Goal: Task Accomplishment & Management: Complete application form

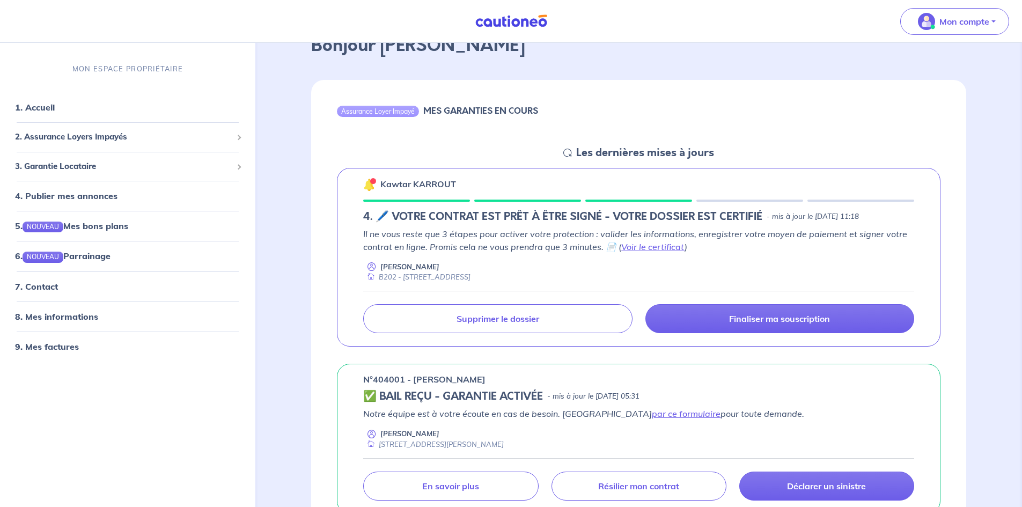
scroll to position [71, 0]
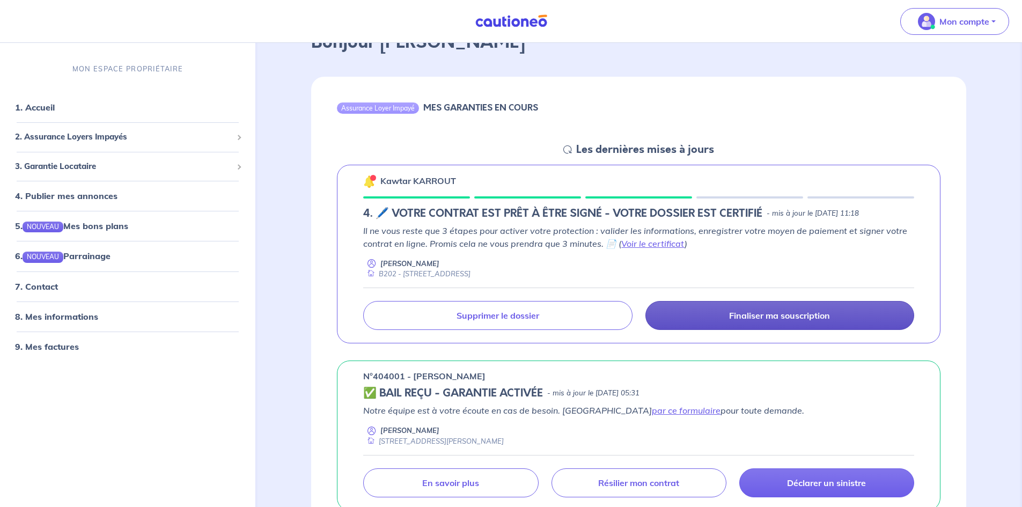
click at [775, 312] on p "Finaliser ma souscription" at bounding box center [779, 315] width 101 height 11
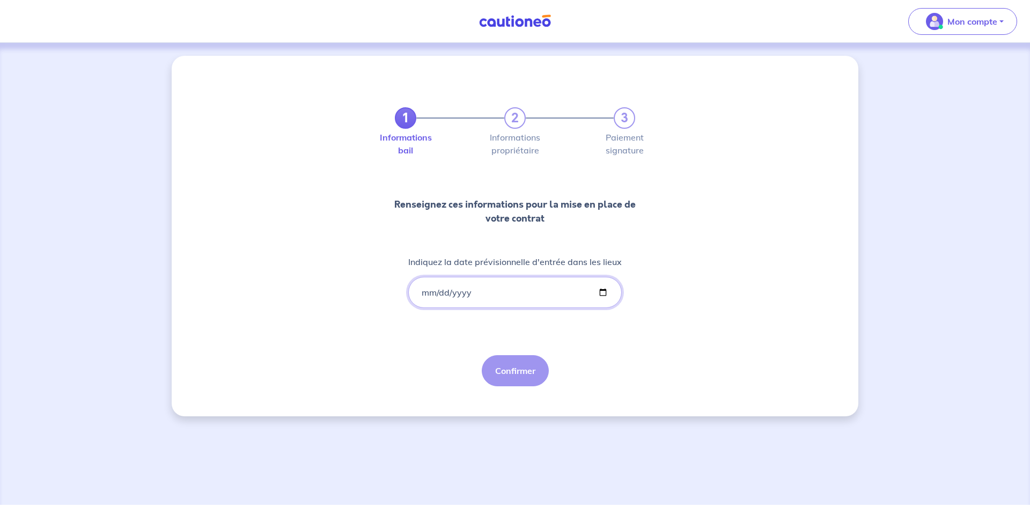
click at [432, 296] on input "Indiquez la date prévisionnelle d'entrée dans les lieux" at bounding box center [515, 292] width 214 height 31
click at [422, 292] on input "Indiquez la date prévisionnelle d'entrée dans les lieux" at bounding box center [515, 292] width 214 height 31
click at [601, 291] on input "Indiquez la date prévisionnelle d'entrée dans les lieux" at bounding box center [515, 292] width 214 height 31
type input "[DATE]"
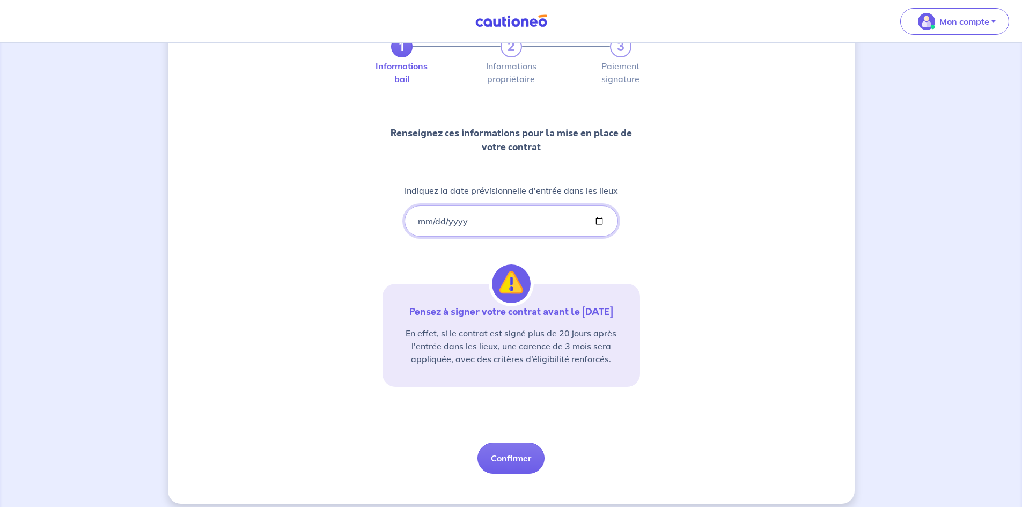
scroll to position [81, 0]
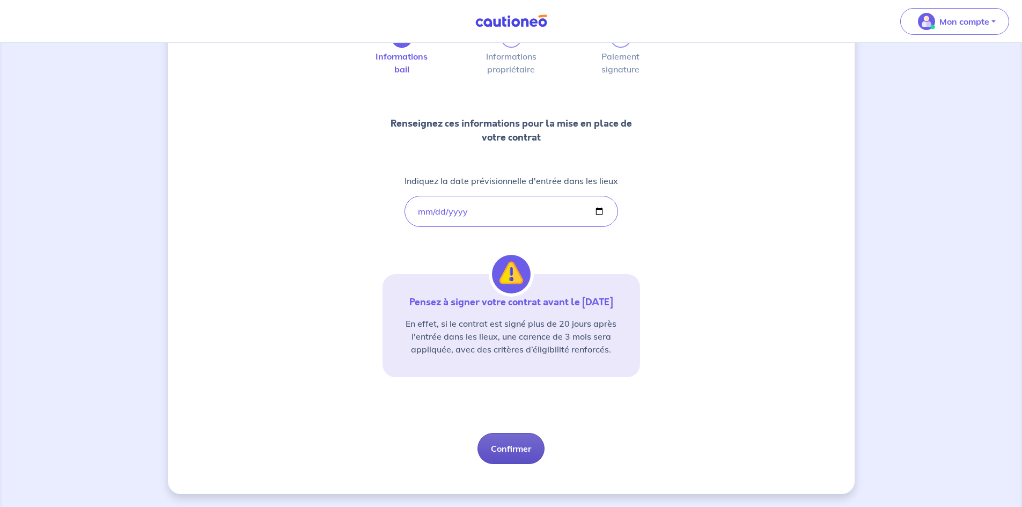
click at [517, 445] on button "Confirmer" at bounding box center [511, 448] width 67 height 31
select select "FR"
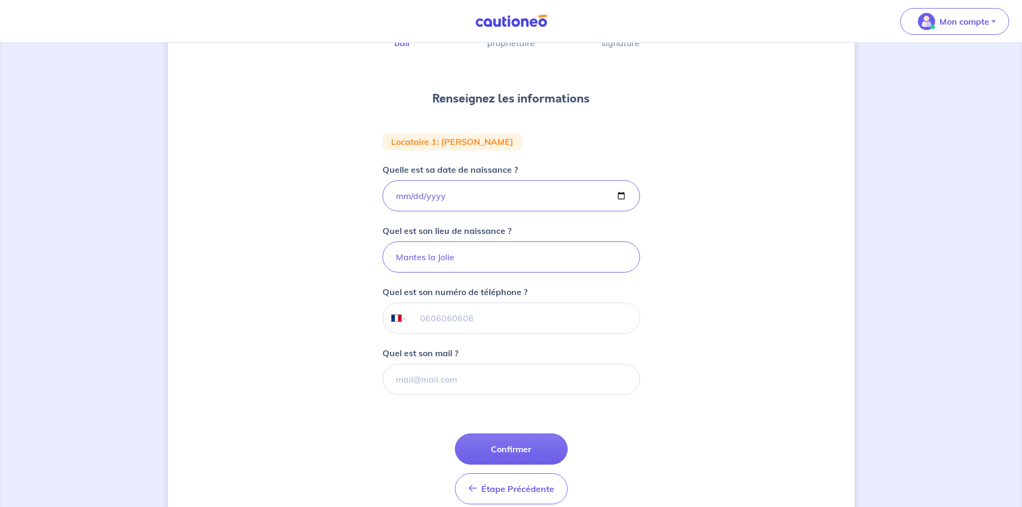
scroll to position [125, 0]
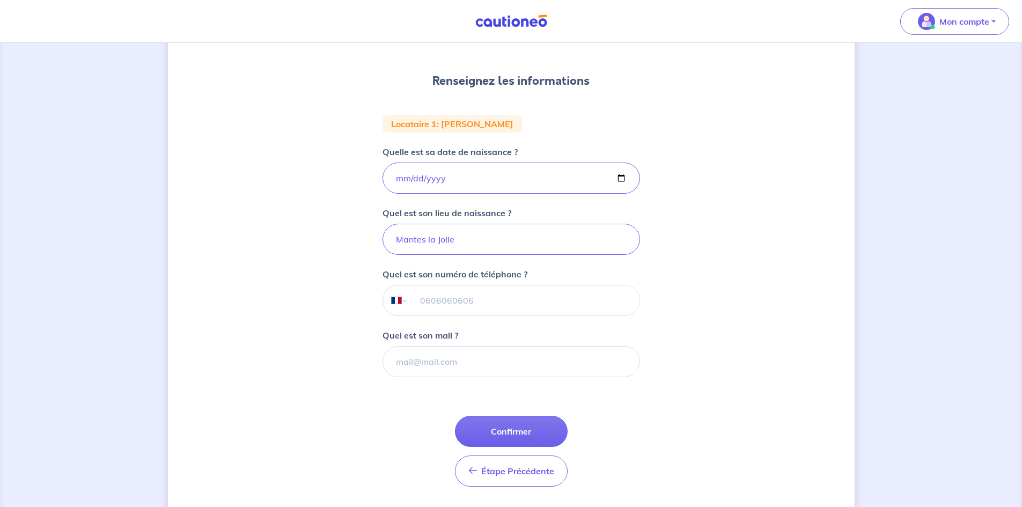
click at [435, 307] on input "tel" at bounding box center [523, 300] width 232 height 30
type input "07 82 46 40 26"
click at [441, 360] on input "Quel est son mail ?" at bounding box center [512, 361] width 258 height 31
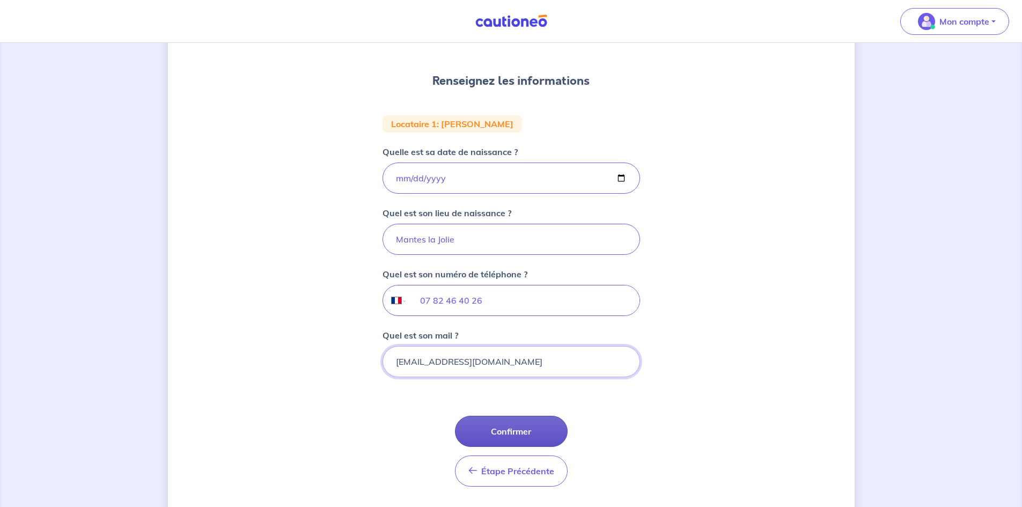
type input "[EMAIL_ADDRESS][DOMAIN_NAME]"
click at [507, 432] on button "Confirmer" at bounding box center [511, 431] width 113 height 31
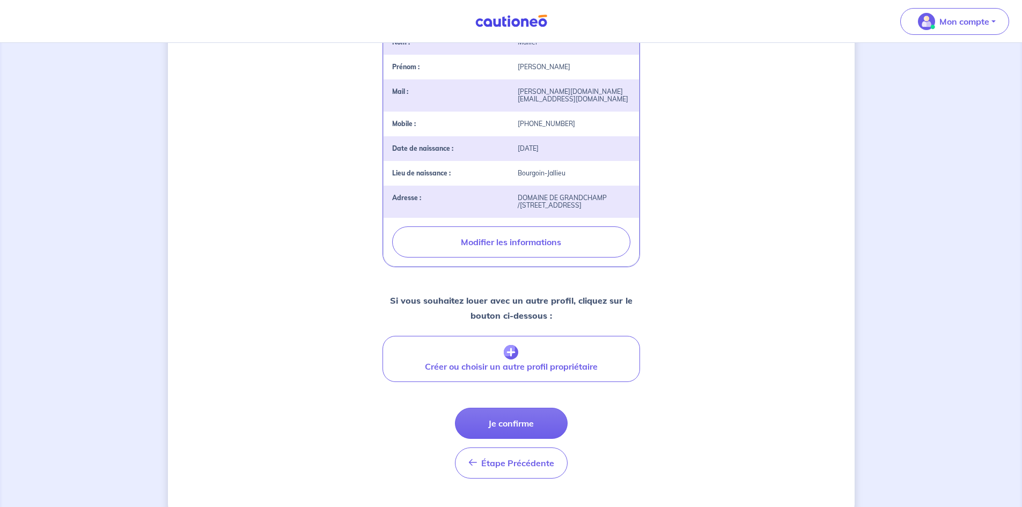
scroll to position [283, 0]
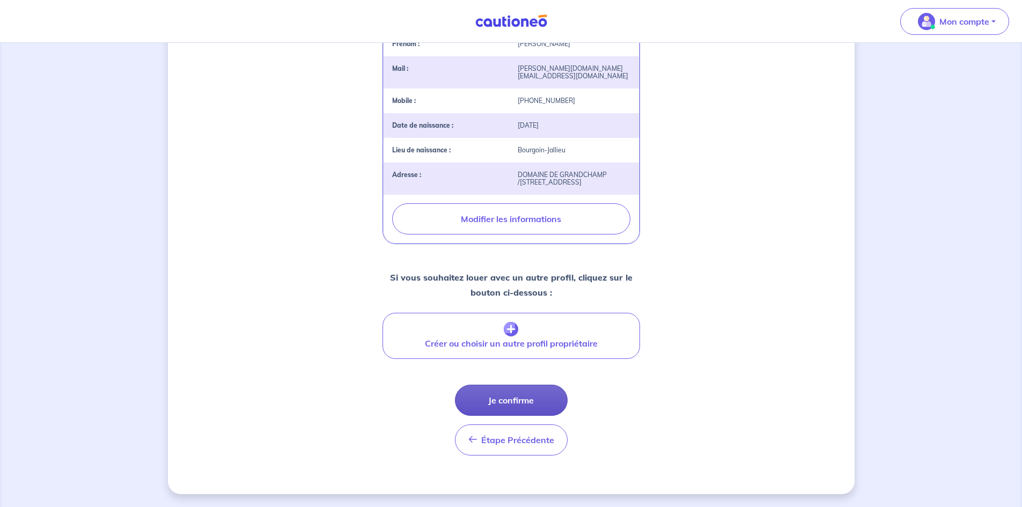
click at [517, 394] on button "Je confirme" at bounding box center [511, 400] width 113 height 31
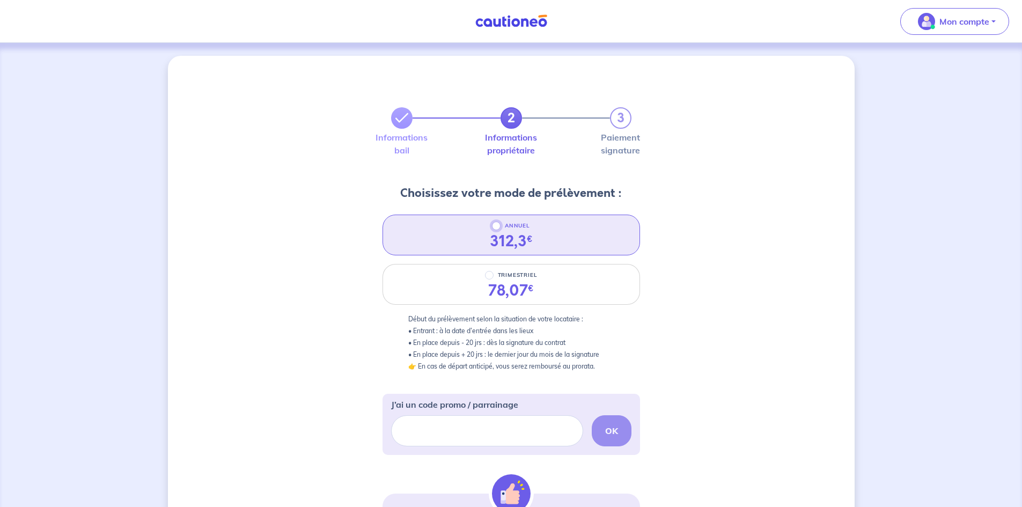
click at [496, 225] on input "ANNUEL" at bounding box center [496, 226] width 9 height 9
radio input "true"
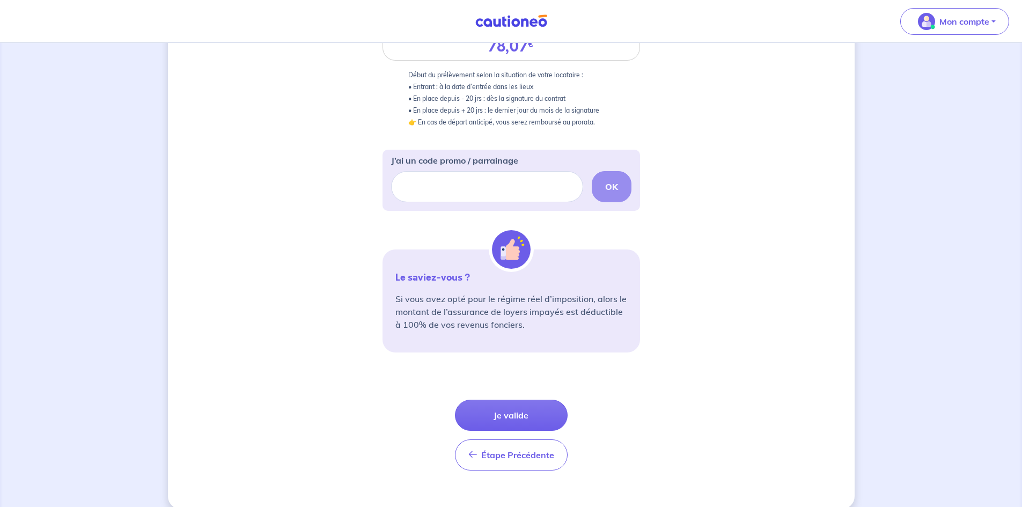
scroll to position [259, 0]
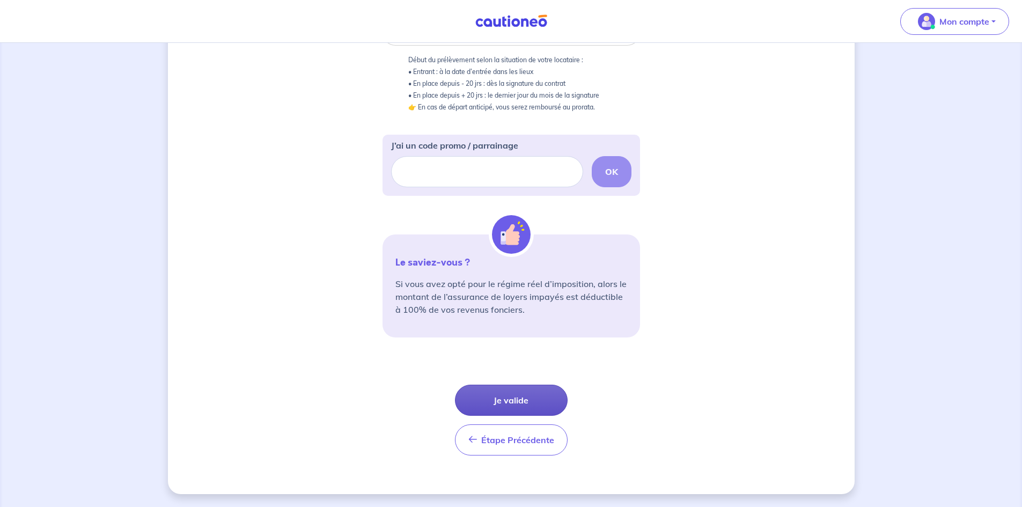
click at [515, 399] on button "Je valide" at bounding box center [511, 400] width 113 height 31
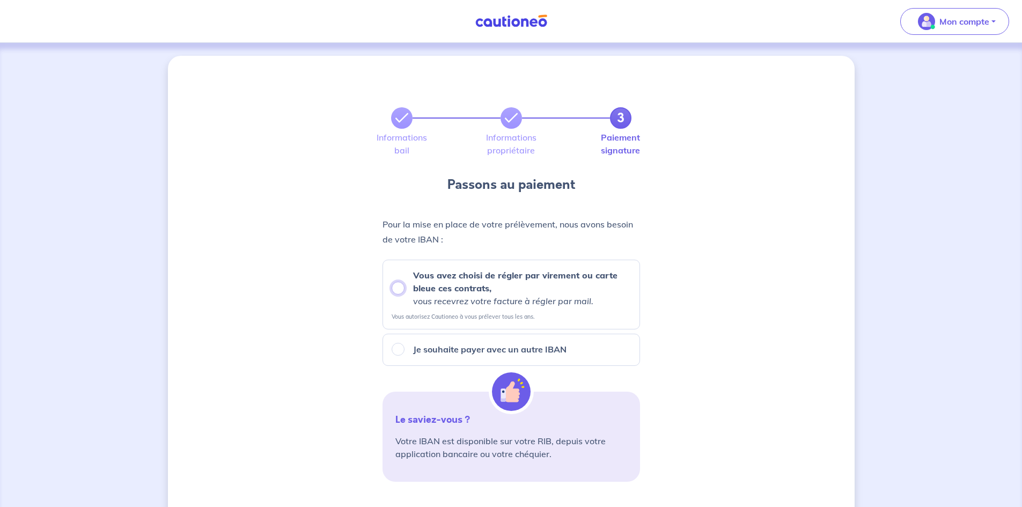
click at [399, 289] on input "Vous avez choisi de régler par virement ou carte bleue ces contrats, vous recev…" at bounding box center [398, 288] width 13 height 13
radio input "true"
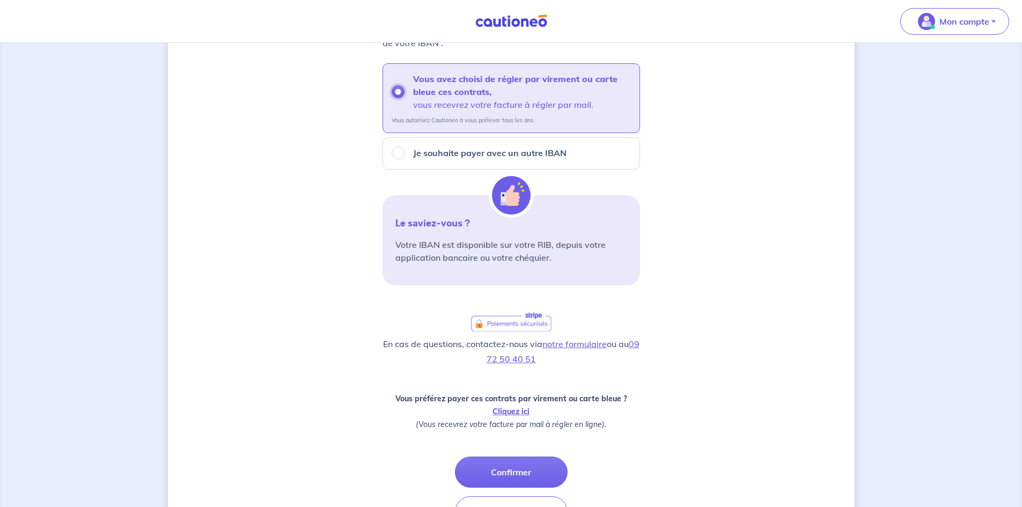
scroll to position [268, 0]
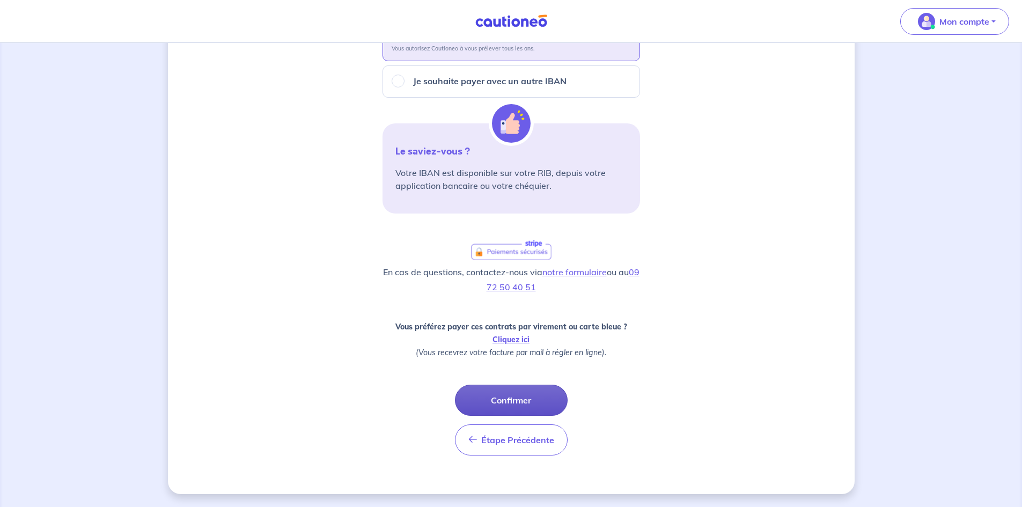
click at [513, 397] on button "Confirmer" at bounding box center [511, 400] width 113 height 31
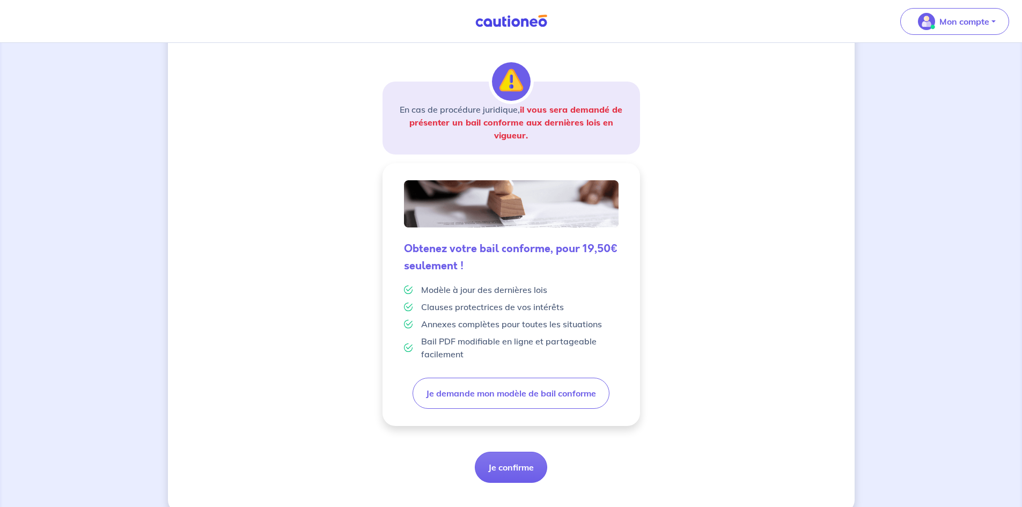
scroll to position [169, 0]
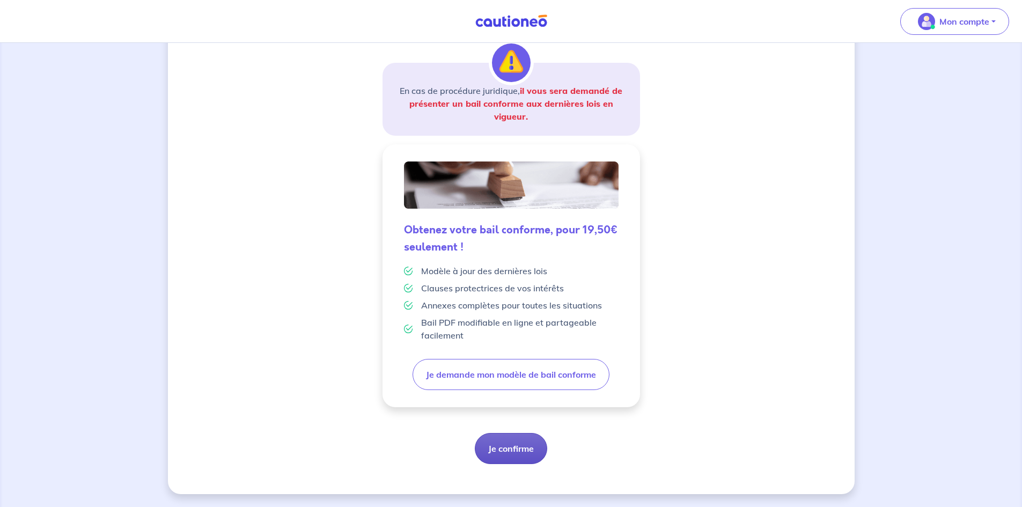
click at [524, 444] on button "Je confirme" at bounding box center [511, 448] width 72 height 31
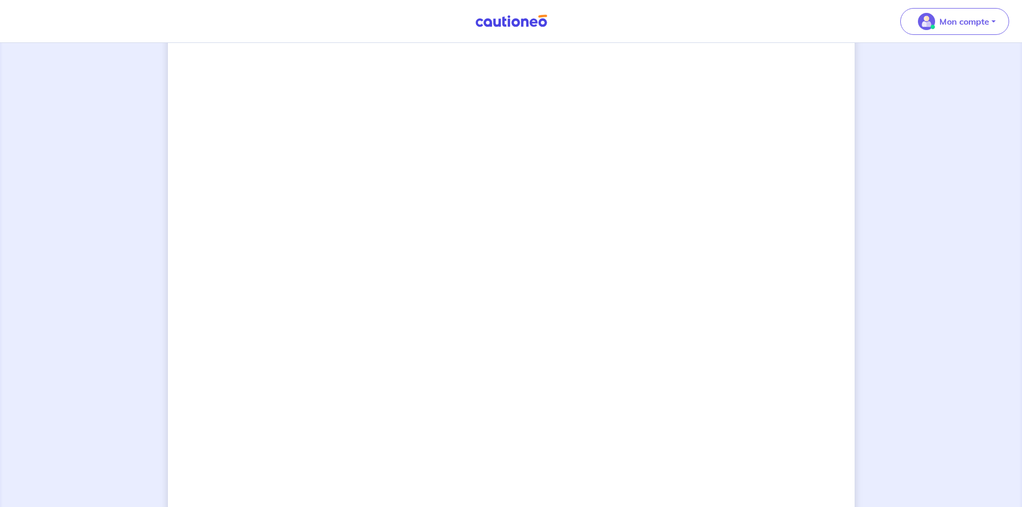
scroll to position [747, 0]
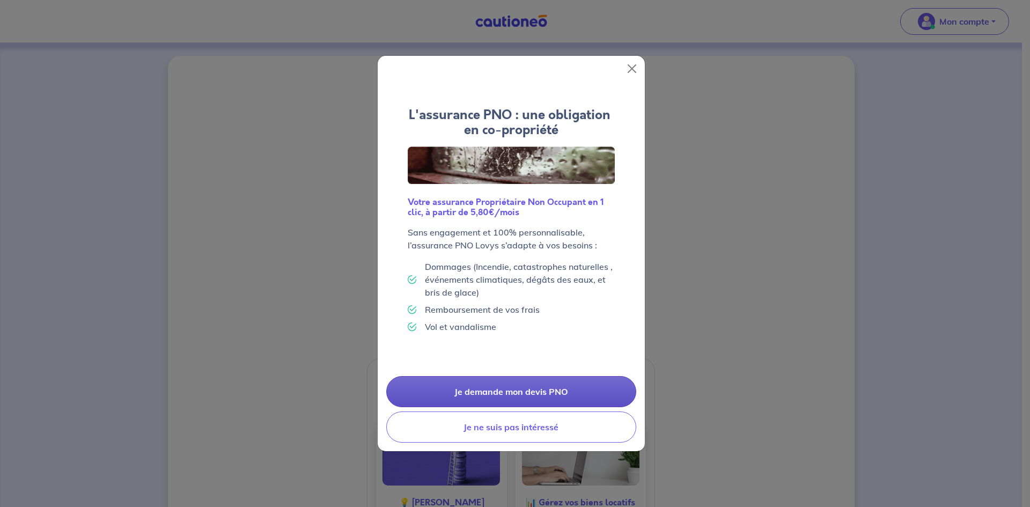
click at [516, 390] on link "Je demande mon devis PNO" at bounding box center [511, 391] width 250 height 31
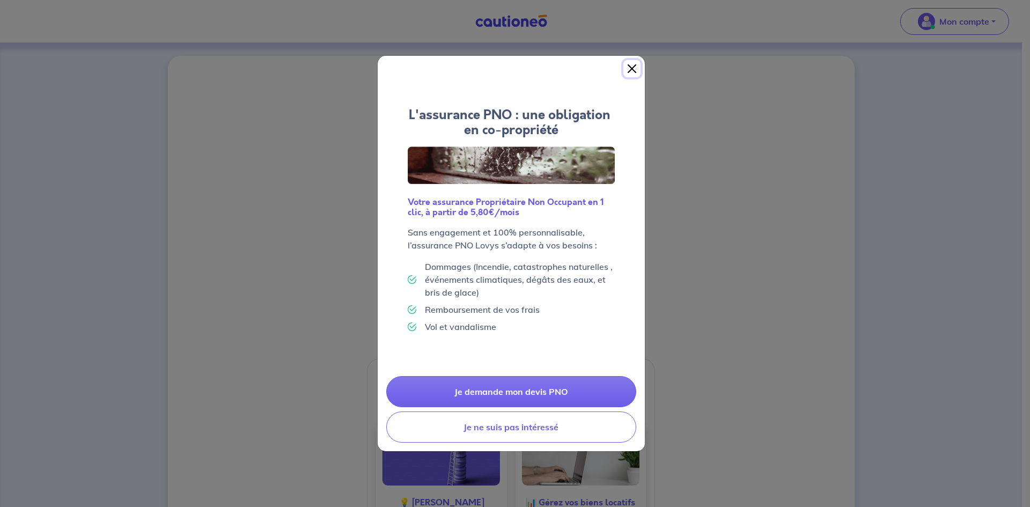
click at [635, 66] on button "Close" at bounding box center [631, 68] width 17 height 17
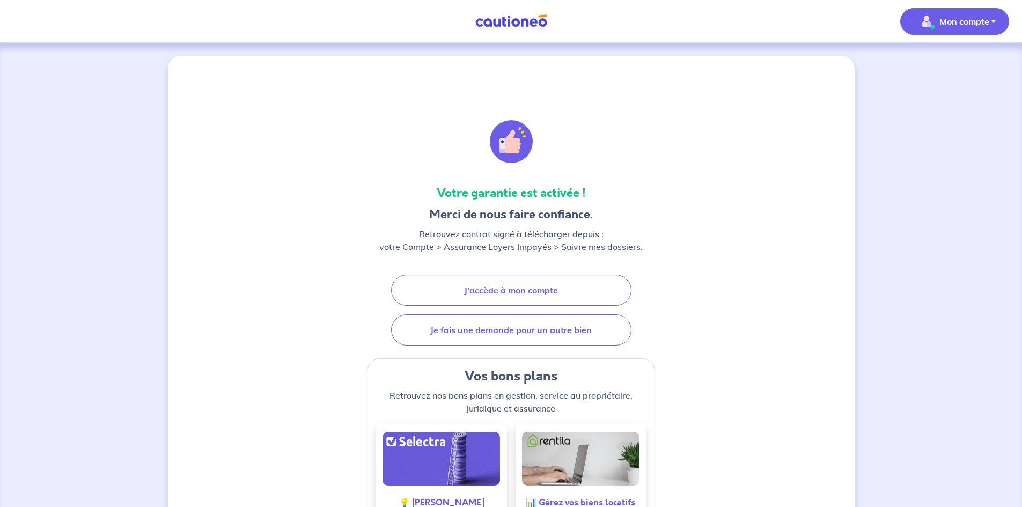
click at [958, 19] on p "Mon compte" at bounding box center [965, 21] width 50 height 13
click at [941, 64] on link "Mes informations" at bounding box center [944, 66] width 86 height 17
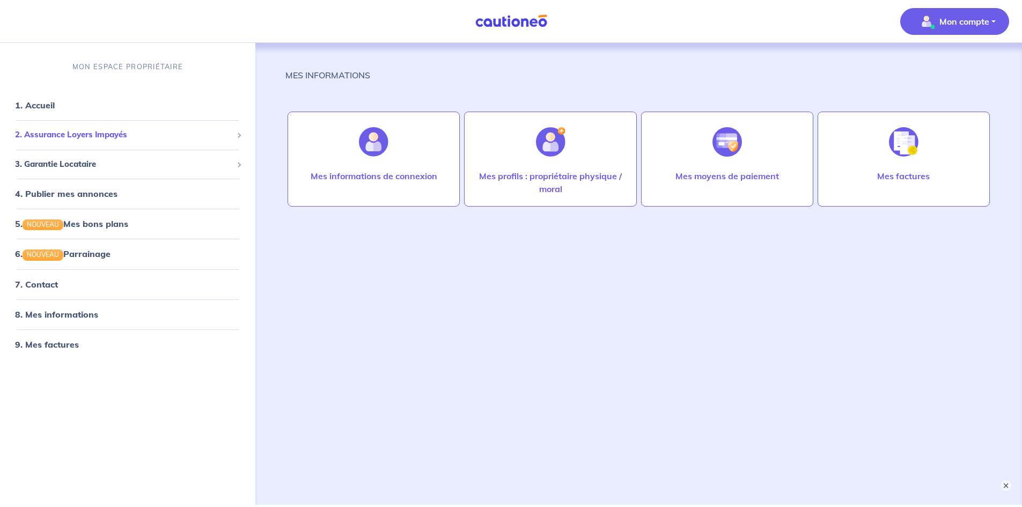
click at [110, 131] on span "2. Assurance Loyers Impayés" at bounding box center [123, 135] width 217 height 12
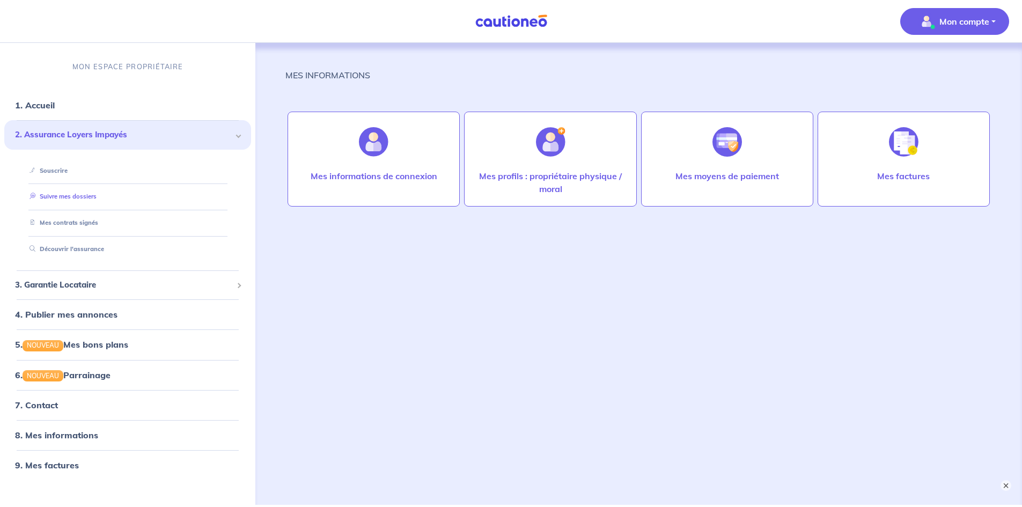
click at [68, 194] on link "Suivre mes dossiers" at bounding box center [60, 197] width 71 height 8
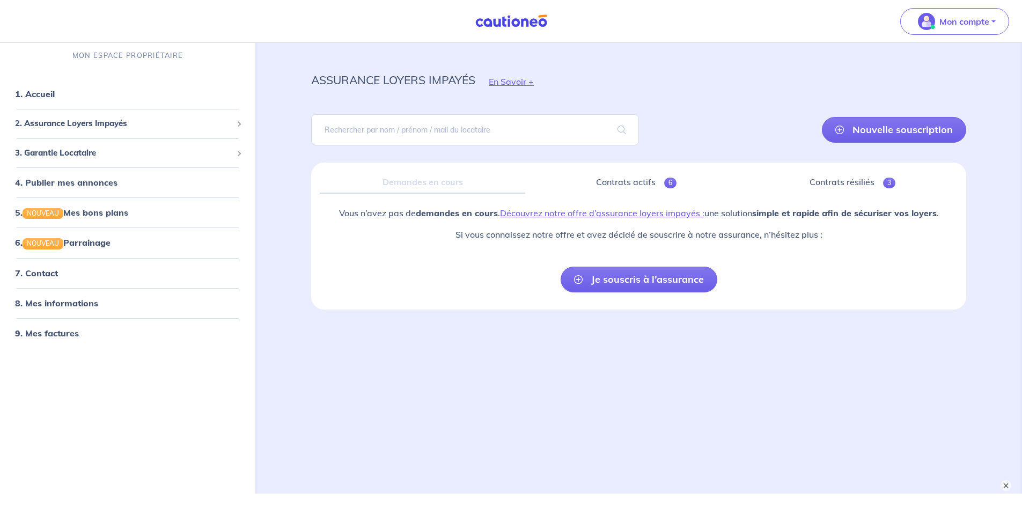
scroll to position [5, 0]
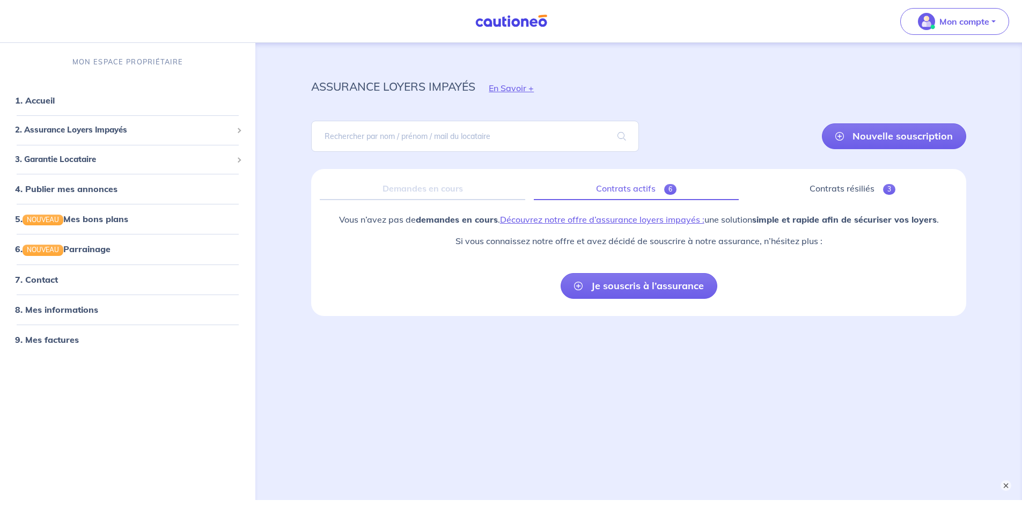
click at [630, 192] on link "Contrats actifs 6" at bounding box center [636, 189] width 205 height 23
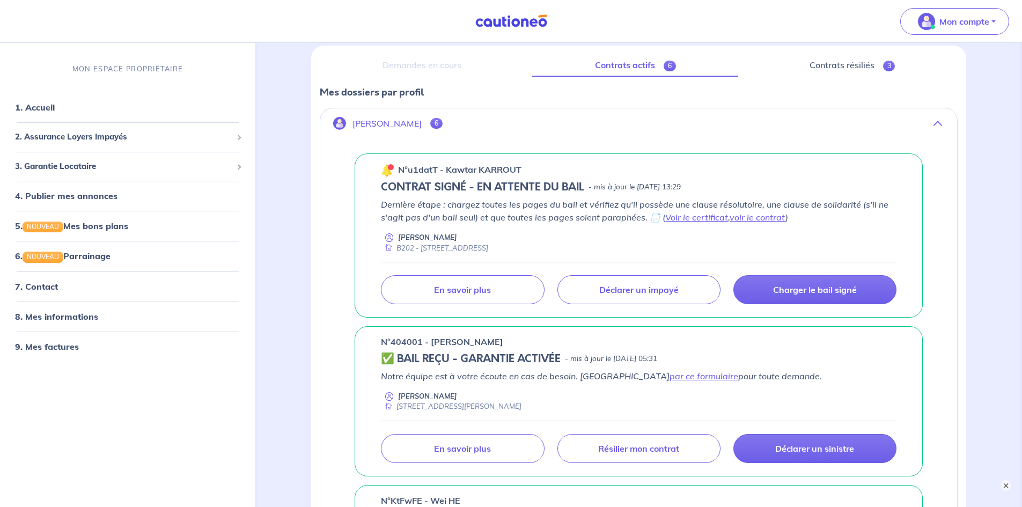
scroll to position [143, 0]
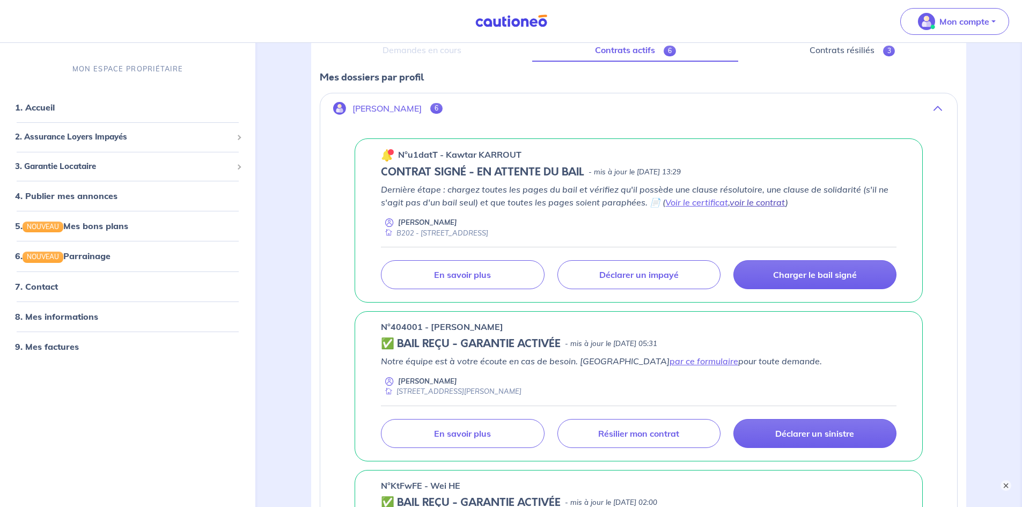
click at [756, 203] on link "voir le contrat" at bounding box center [758, 202] width 56 height 11
click at [701, 201] on link "Voir le certificat" at bounding box center [696, 202] width 63 height 11
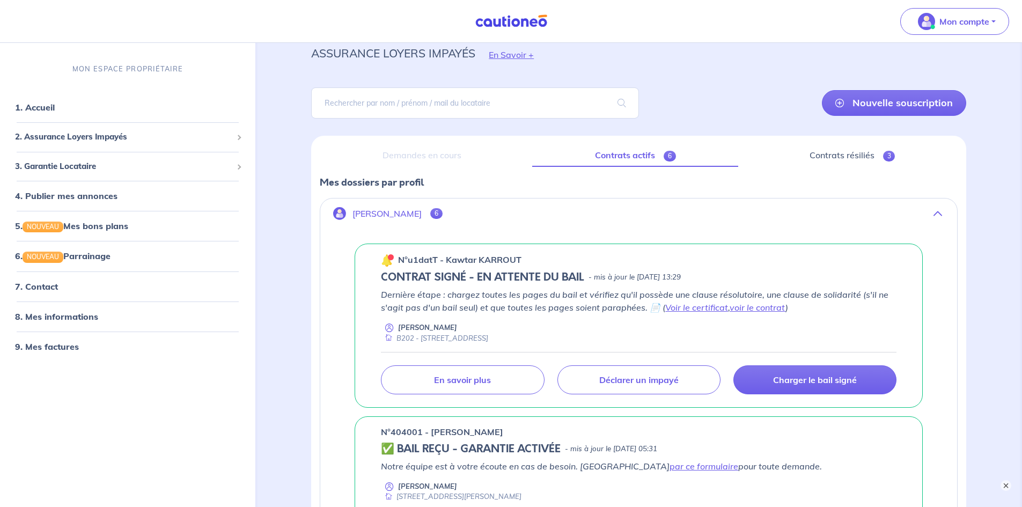
scroll to position [33, 0]
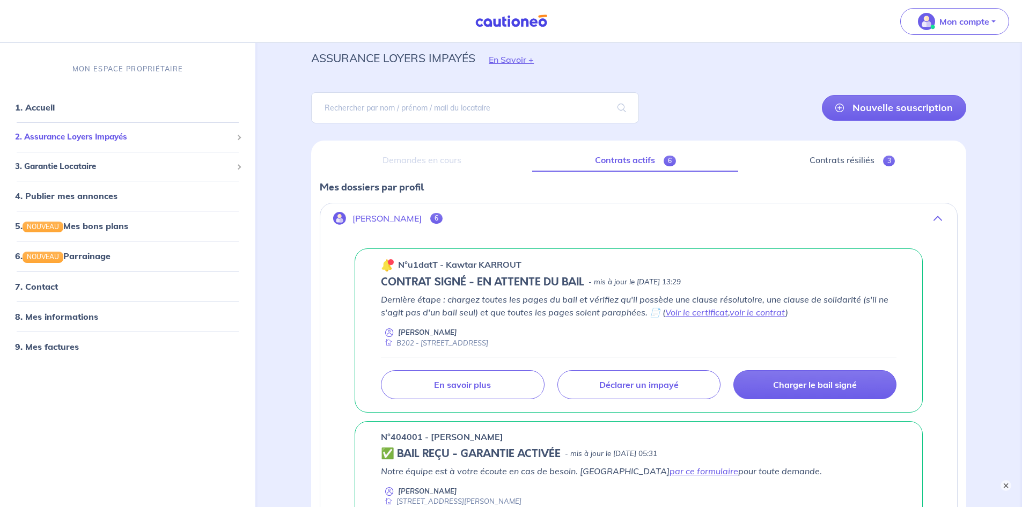
click at [61, 134] on span "2. Assurance Loyers Impayés" at bounding box center [123, 137] width 217 height 12
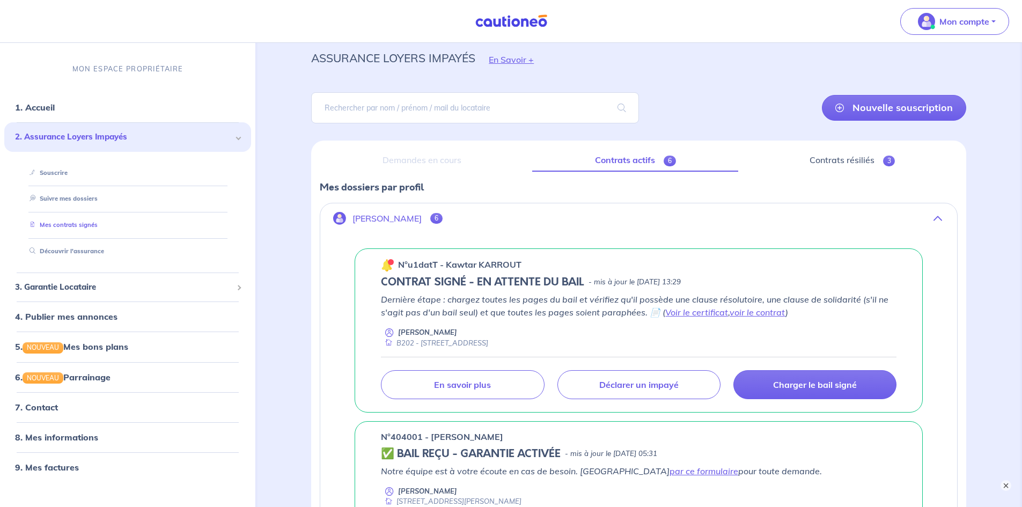
click at [66, 224] on link "Mes contrats signés" at bounding box center [61, 225] width 72 height 8
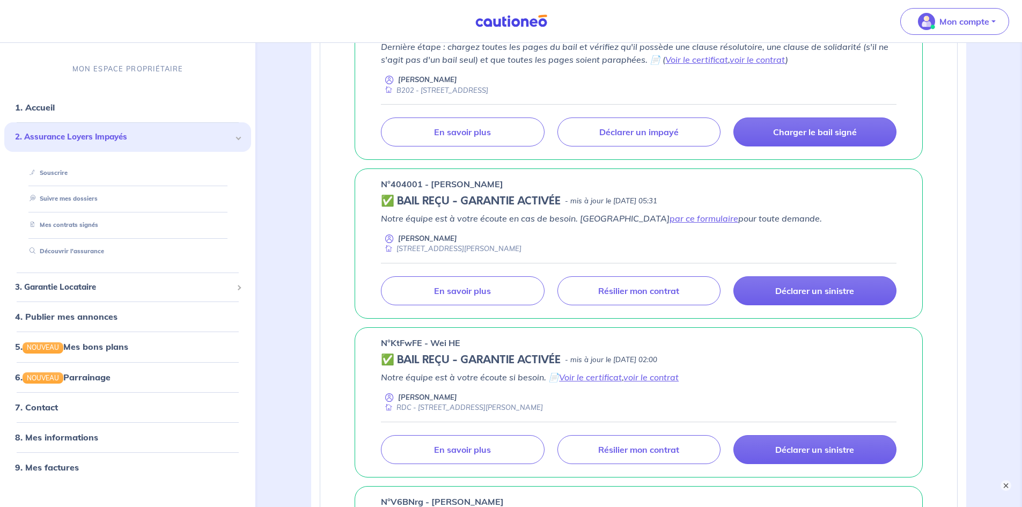
scroll to position [0, 0]
